Goal: Task Accomplishment & Management: Use online tool/utility

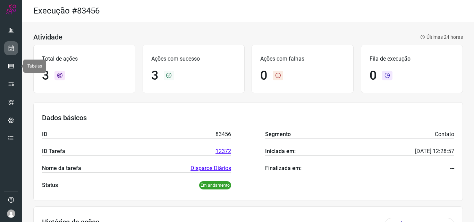
click at [15, 52] on link at bounding box center [11, 48] width 14 height 14
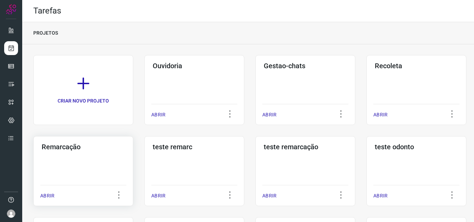
click at [88, 158] on div "Remarcação ABRIR" at bounding box center [83, 171] width 100 height 70
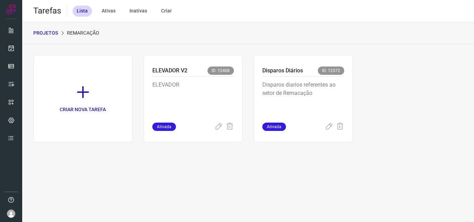
click at [319, 83] on p "Disparos diarios referentes ao setor de Remacação" at bounding box center [303, 98] width 82 height 35
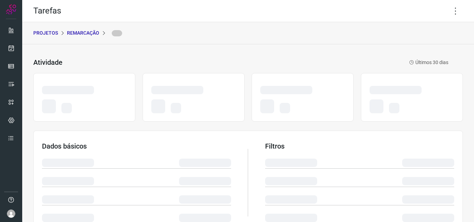
click at [458, 7] on div "Tarefas" at bounding box center [247, 11] width 451 height 22
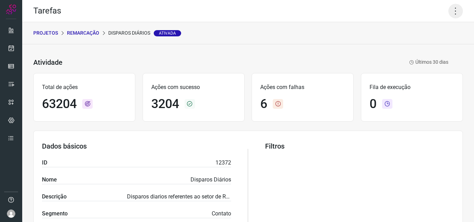
click at [457, 8] on icon at bounding box center [455, 11] width 15 height 15
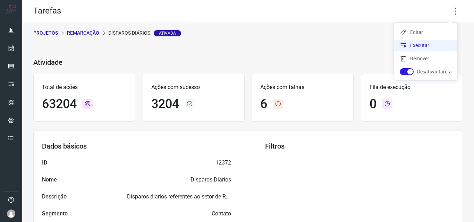
click at [441, 47] on li "Executar" at bounding box center [425, 45] width 63 height 11
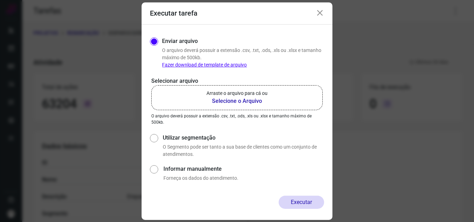
click at [276, 95] on label "Arraste o arquivo para cá ou Selecione o Arquivo" at bounding box center [236, 97] width 171 height 25
click at [0, 0] on input "Arraste o arquivo para cá ou Selecione o Arquivo" at bounding box center [0, 0] width 0 height 0
click at [147, 53] on div "Enviar arquivo O arquivo deverá possuir a extensão .csv, .txt, .ods, .xls ou .x…" at bounding box center [236, 110] width 191 height 171
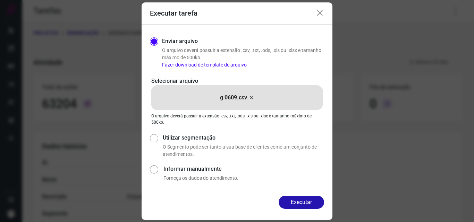
click at [300, 209] on div "Executar" at bounding box center [236, 208] width 191 height 24
click at [300, 206] on button "Executar" at bounding box center [300, 202] width 45 height 13
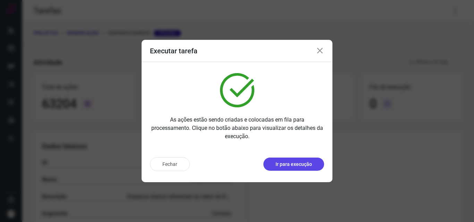
click at [308, 165] on p "Ir para execução" at bounding box center [293, 164] width 36 height 7
